Goal: Information Seeking & Learning: Learn about a topic

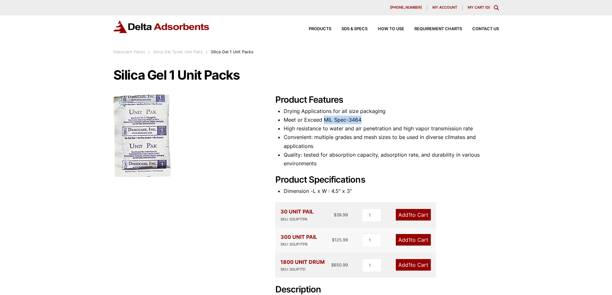
drag, startPoint x: 323, startPoint y: 120, endPoint x: 365, endPoint y: 121, distance: 42.1
click at [365, 121] on li "Meet or Exceed MIL Spec-3464" at bounding box center [391, 120] width 215 height 9
copy li "MIL Spec-3464"
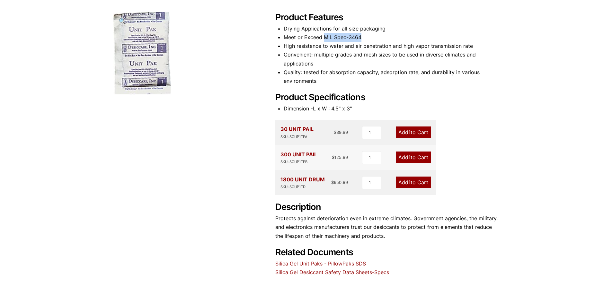
scroll to position [129, 0]
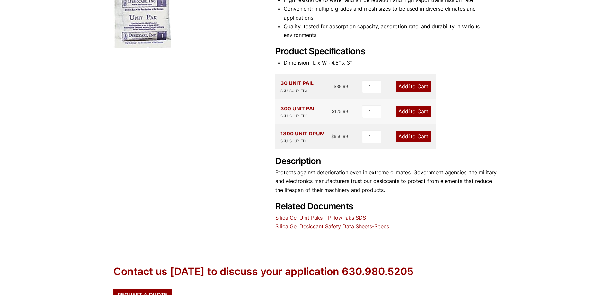
click at [311, 181] on p "Protects against deterioration even in extreme climates. Government agencies, t…" at bounding box center [388, 181] width 224 height 26
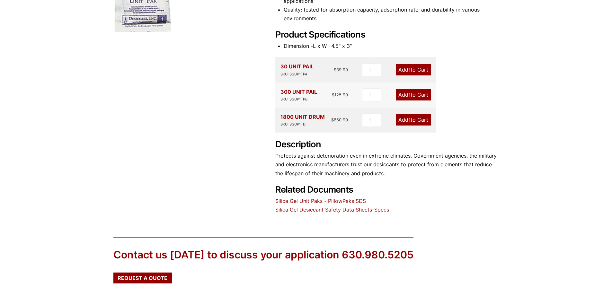
scroll to position [161, 0]
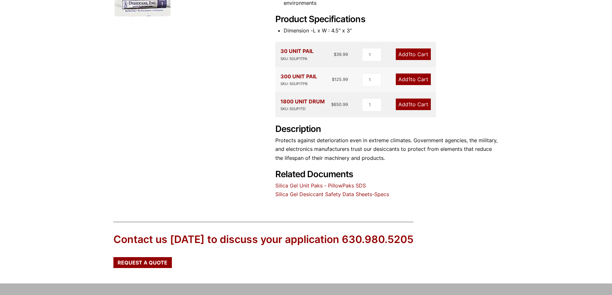
click at [315, 193] on link "Silica Gel Desiccant Safety Data Sheets-Specs" at bounding box center [333, 194] width 114 height 6
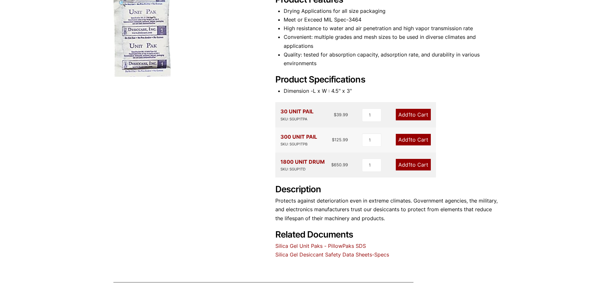
scroll to position [0, 0]
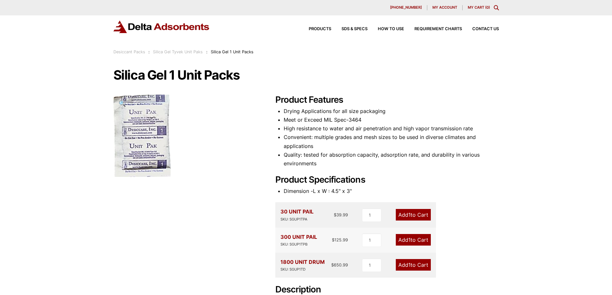
click at [136, 127] on img at bounding box center [141, 136] width 57 height 82
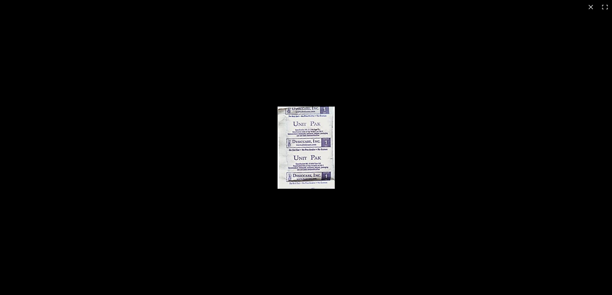
click at [297, 143] on img "Full screen image" at bounding box center [306, 148] width 57 height 82
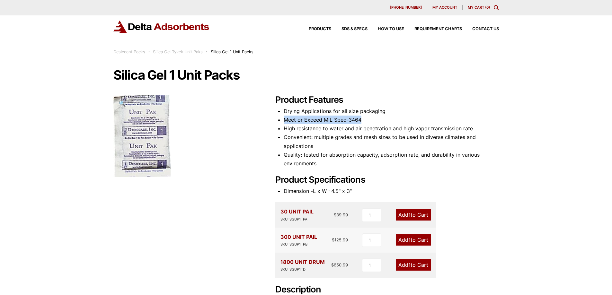
drag, startPoint x: 283, startPoint y: 119, endPoint x: 372, endPoint y: 119, distance: 89.1
click at [372, 119] on div "Product Features Drying Applications for all size packaging Meet or Exceed MIL …" at bounding box center [388, 227] width 224 height 265
click at [372, 119] on li "Meet or Exceed MIL Spec-3464" at bounding box center [391, 120] width 215 height 9
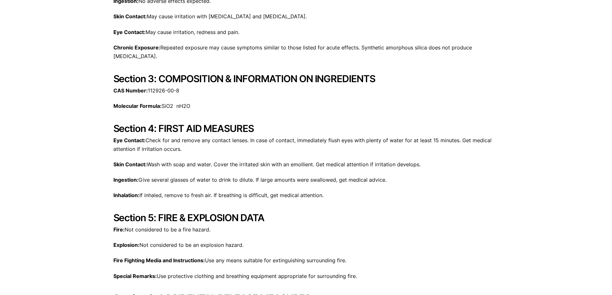
scroll to position [322, 0]
